Goal: Task Accomplishment & Management: Manage account settings

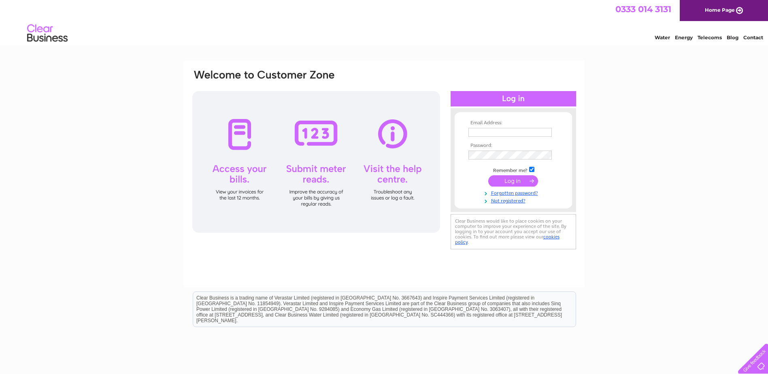
click at [518, 134] on input "text" at bounding box center [510, 132] width 83 height 9
type input "[EMAIL_ADDRESS][DOMAIN_NAME]"
click at [518, 181] on input "submit" at bounding box center [514, 180] width 50 height 11
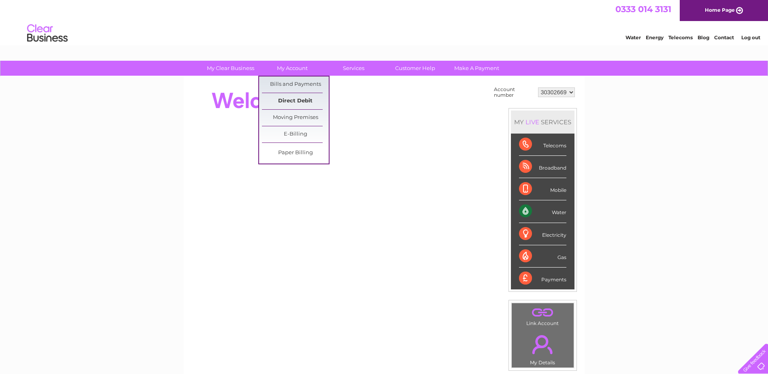
click at [293, 100] on link "Direct Debit" at bounding box center [295, 101] width 67 height 16
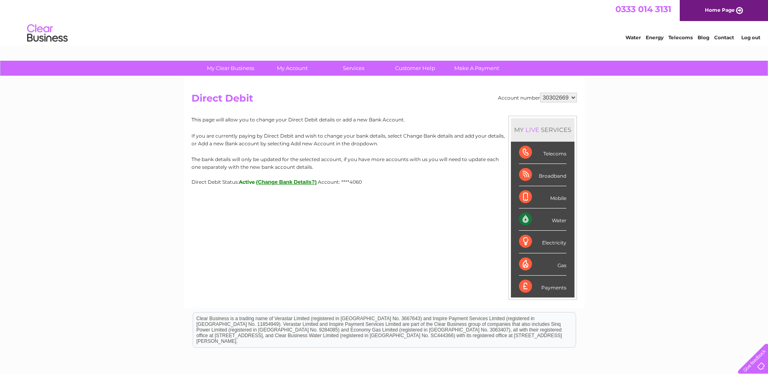
click at [298, 182] on button "(Change Bank Details?)" at bounding box center [286, 182] width 61 height 6
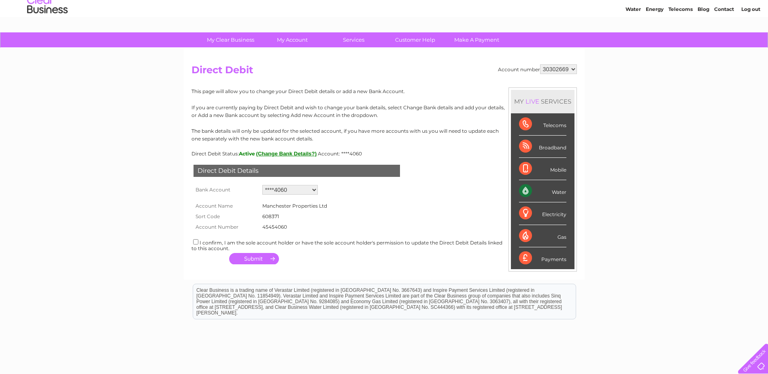
scroll to position [41, 0]
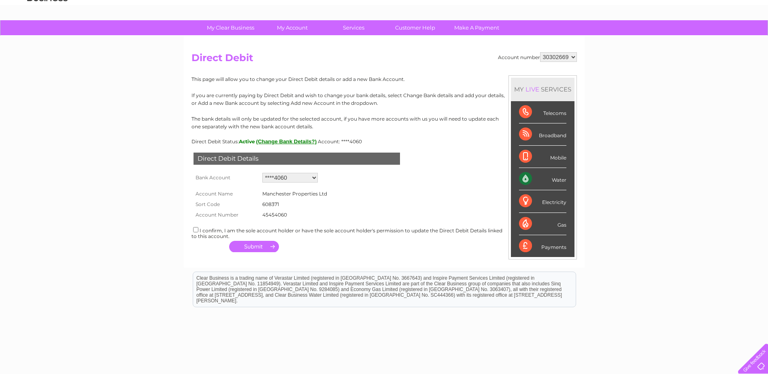
click at [301, 178] on select "Add new account ****4060" at bounding box center [290, 178] width 55 height 10
select select "0"
click at [263, 173] on select "Add new account ****4060" at bounding box center [290, 178] width 55 height 10
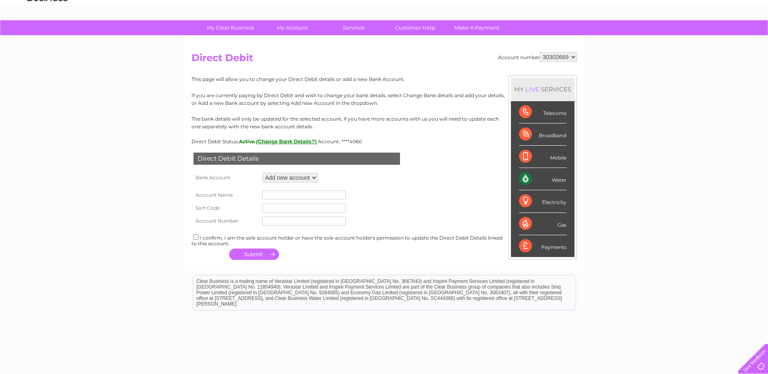
click at [280, 196] on input "text" at bounding box center [304, 195] width 83 height 9
type input "Tomlinson Co ssas"
click at [281, 207] on input "text" at bounding box center [304, 208] width 83 height 9
click at [288, 209] on input "text" at bounding box center [304, 208] width 83 height 9
type input "165710"
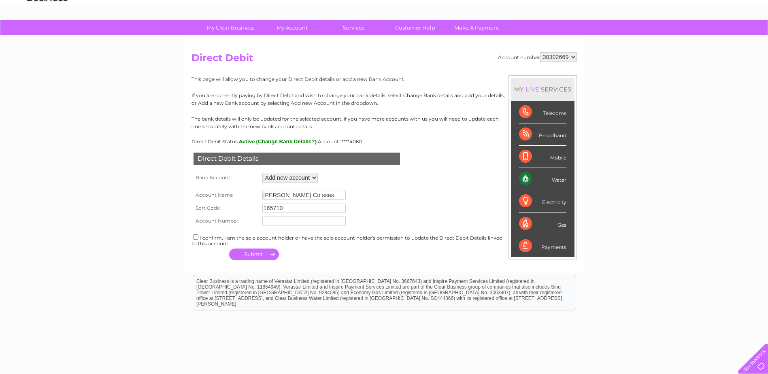
click at [288, 218] on input "text" at bounding box center [304, 221] width 83 height 9
click at [277, 220] on input "56226986" at bounding box center [304, 221] width 83 height 9
type input "56226986"
click at [196, 237] on input "checkbox" at bounding box center [195, 237] width 5 height 5
checkbox input "true"
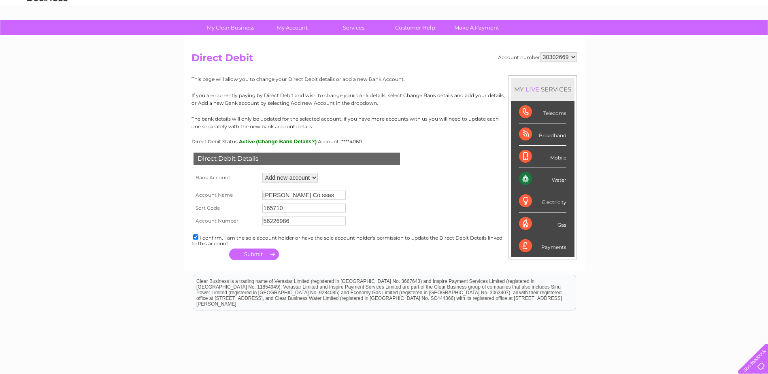
click at [255, 255] on button "button" at bounding box center [254, 254] width 50 height 11
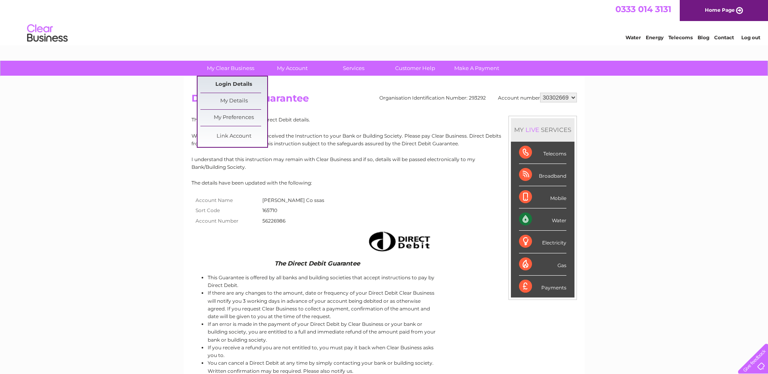
click at [233, 84] on link "Login Details" at bounding box center [234, 85] width 67 height 16
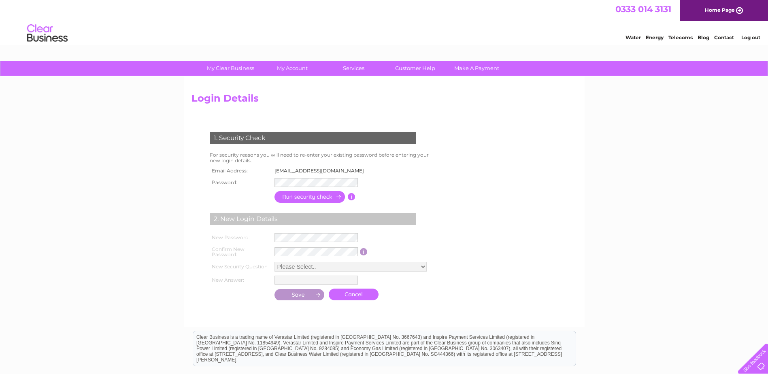
click at [308, 194] on input "button" at bounding box center [310, 197] width 71 height 12
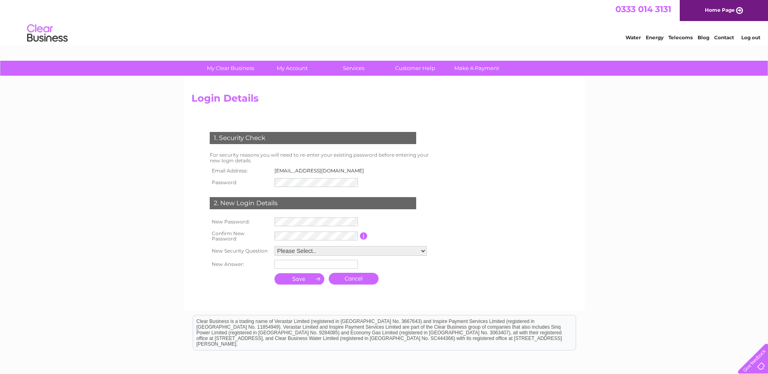
click at [357, 282] on link "Cancel" at bounding box center [354, 279] width 50 height 12
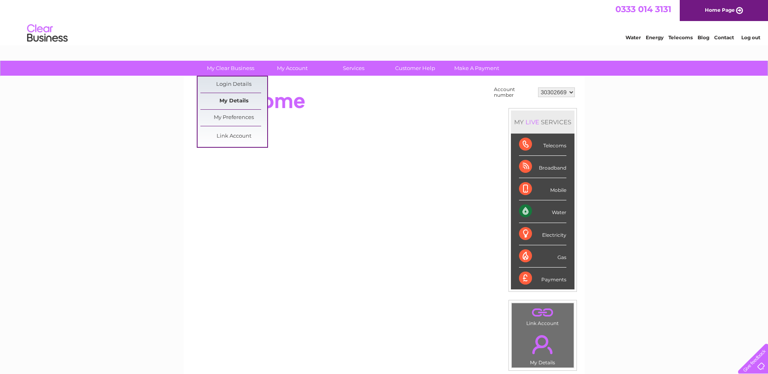
click at [235, 100] on link "My Details" at bounding box center [234, 101] width 67 height 16
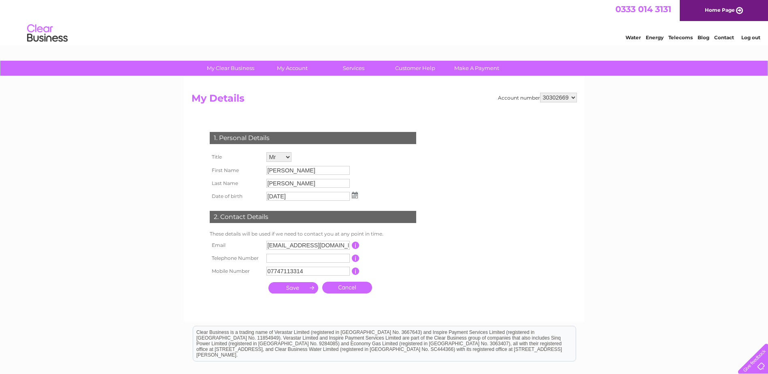
click at [273, 246] on input "[EMAIL_ADDRESS][DOMAIN_NAME]" at bounding box center [308, 245] width 83 height 9
drag, startPoint x: 267, startPoint y: 246, endPoint x: 371, endPoint y: 246, distance: 104.1
click at [371, 246] on tr "Email [EMAIL_ADDRESS][DOMAIN_NAME] This should be a valid email address" at bounding box center [317, 246] width 218 height 14
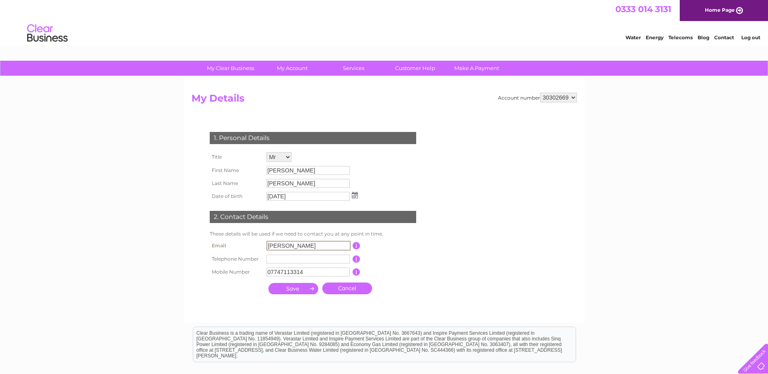
type input "[EMAIL_ADDRESS][DOMAIN_NAME]"
click at [291, 286] on input "submit" at bounding box center [294, 287] width 50 height 11
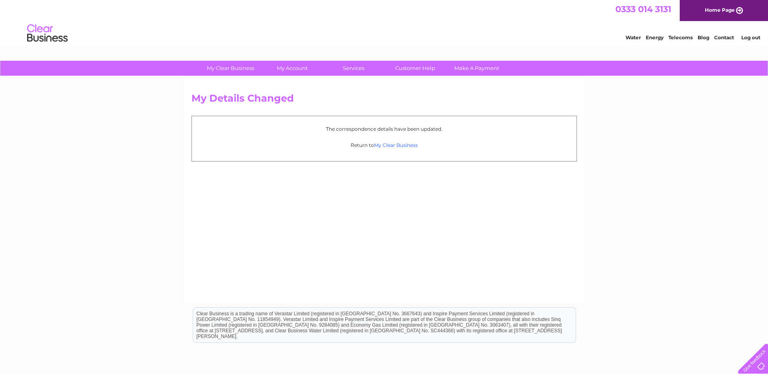
click at [403, 144] on link "My Clear Business" at bounding box center [396, 145] width 44 height 6
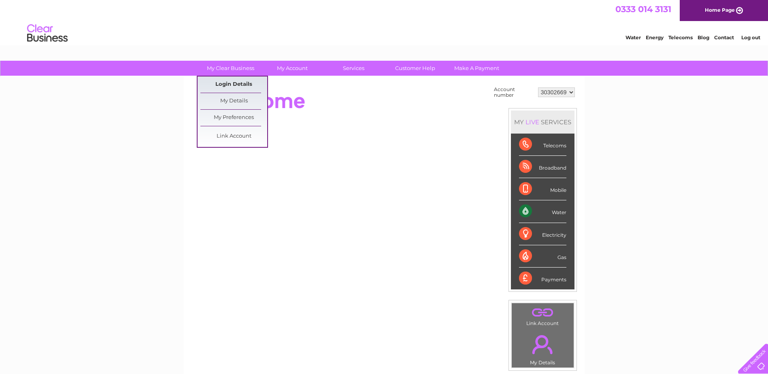
click at [230, 86] on link "Login Details" at bounding box center [234, 85] width 67 height 16
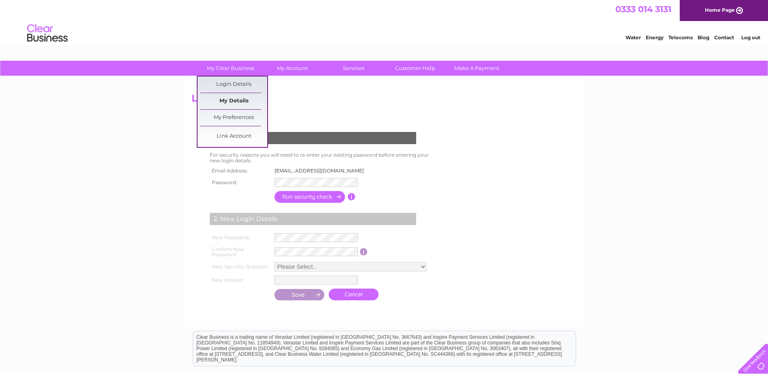
click at [231, 100] on link "My Details" at bounding box center [234, 101] width 67 height 16
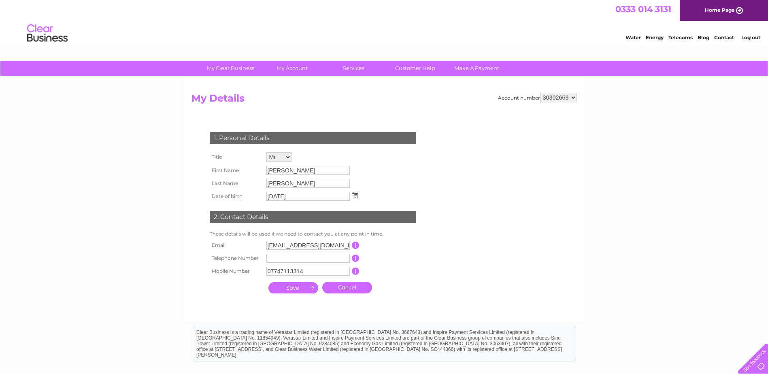
click at [752, 38] on link "Log out" at bounding box center [751, 37] width 19 height 6
